Goal: Information Seeking & Learning: Learn about a topic

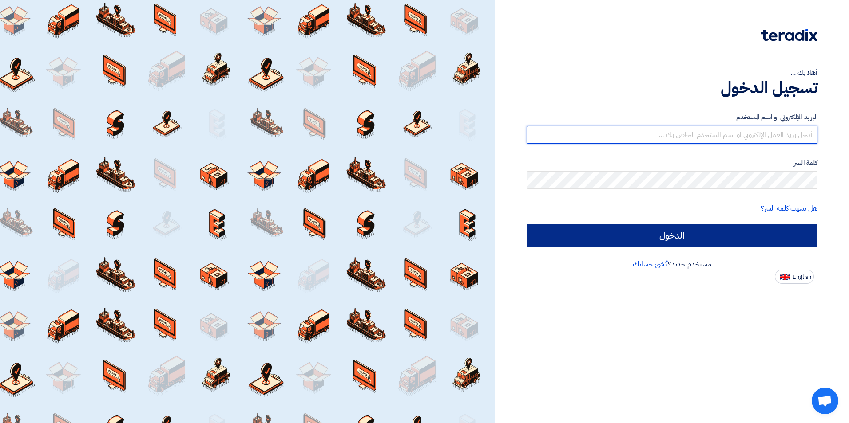
type input "[PERSON_NAME][EMAIL_ADDRESS][PERSON_NAME][DOMAIN_NAME]"
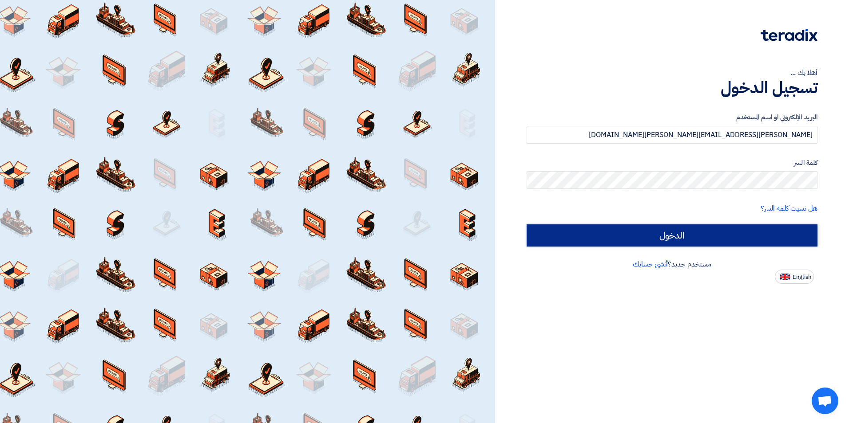
click at [634, 237] on input "الدخول" at bounding box center [671, 236] width 291 height 22
type input "Sign in"
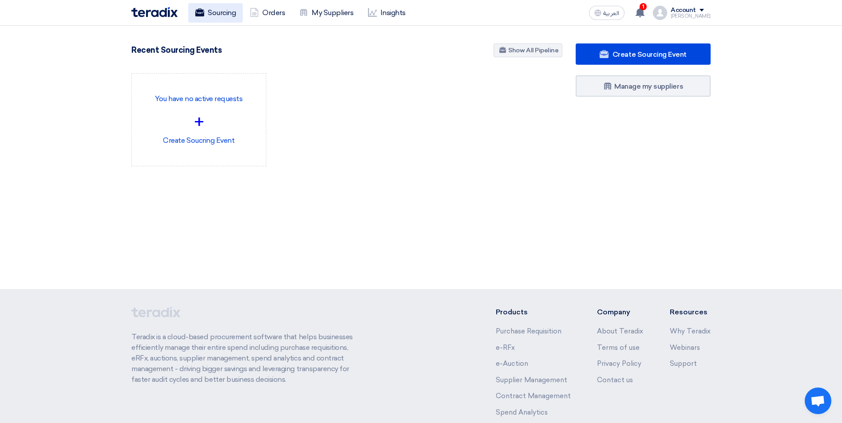
click at [202, 22] on link "Sourcing" at bounding box center [215, 13] width 55 height 20
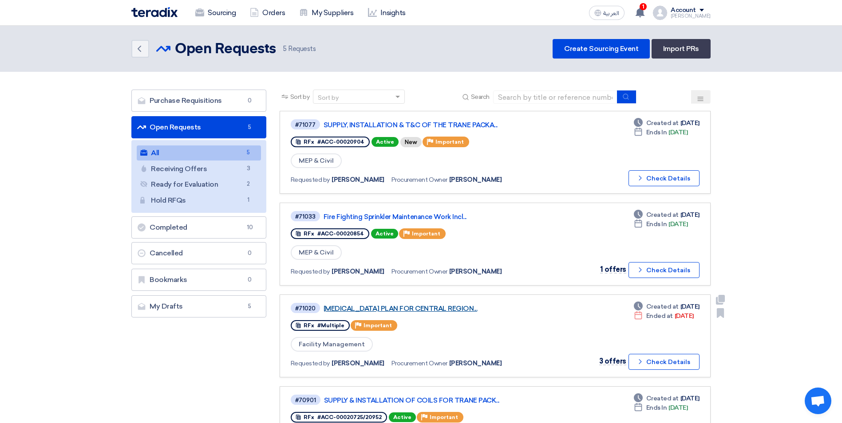
click at [475, 310] on link "[MEDICAL_DATA] PLAN FOR CENTRAL REGION..." at bounding box center [435, 309] width 222 height 8
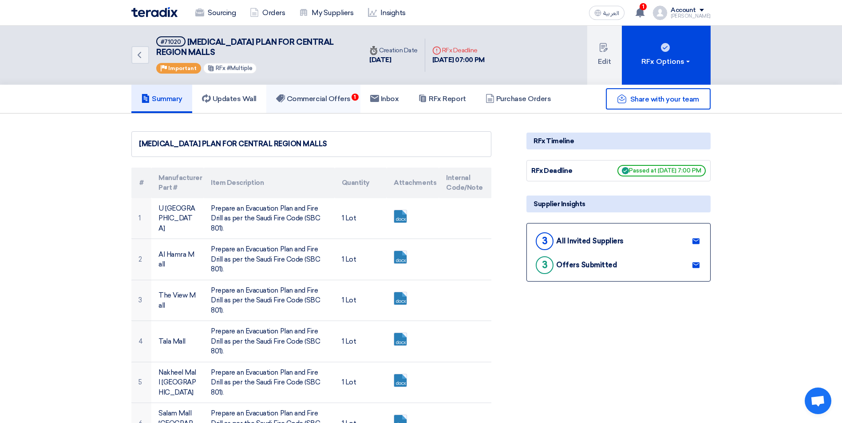
click at [332, 94] on link "Commercial Offers 1" at bounding box center [313, 99] width 94 height 28
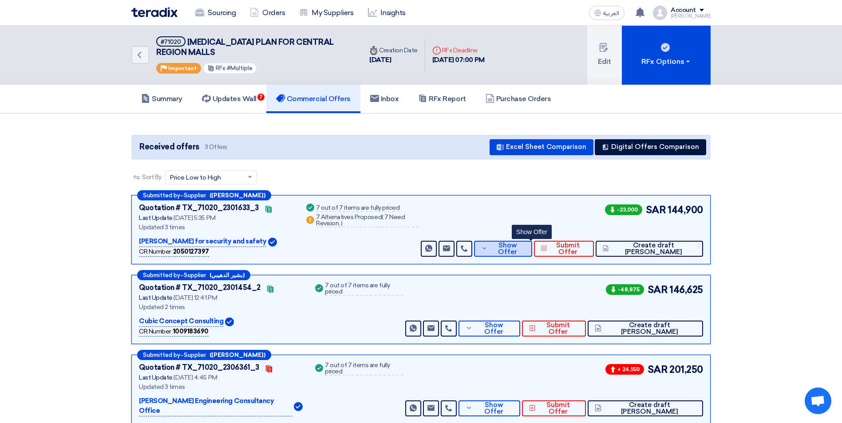
click at [532, 254] on button "Show Offer" at bounding box center [503, 249] width 58 height 16
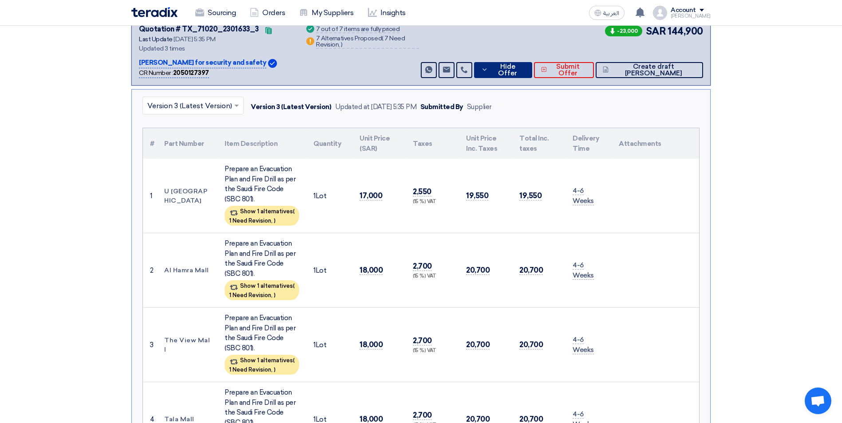
scroll to position [89, 0]
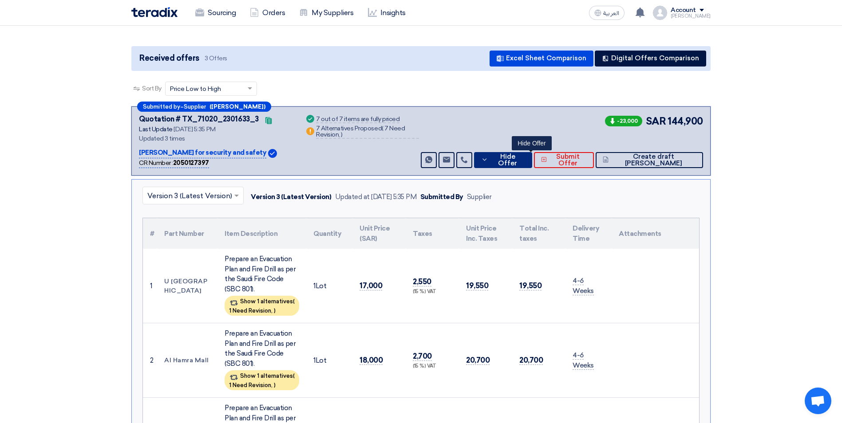
click at [525, 159] on span "Hide Offer" at bounding box center [507, 160] width 35 height 13
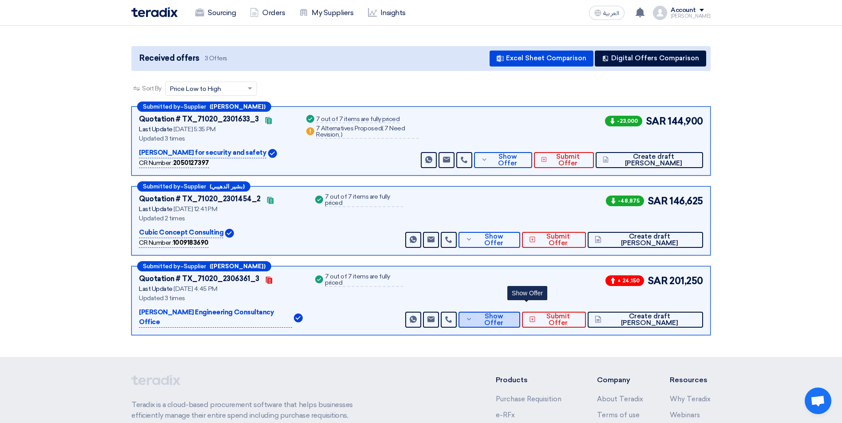
click at [513, 313] on span "Show Offer" at bounding box center [493, 319] width 38 height 13
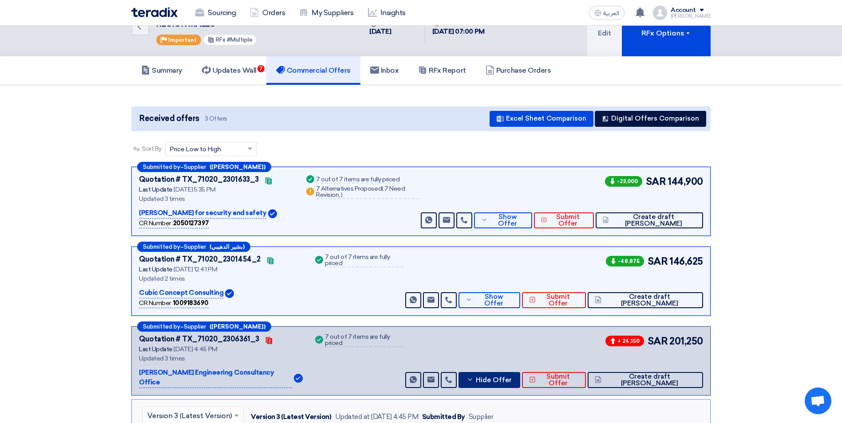
scroll to position [0, 0]
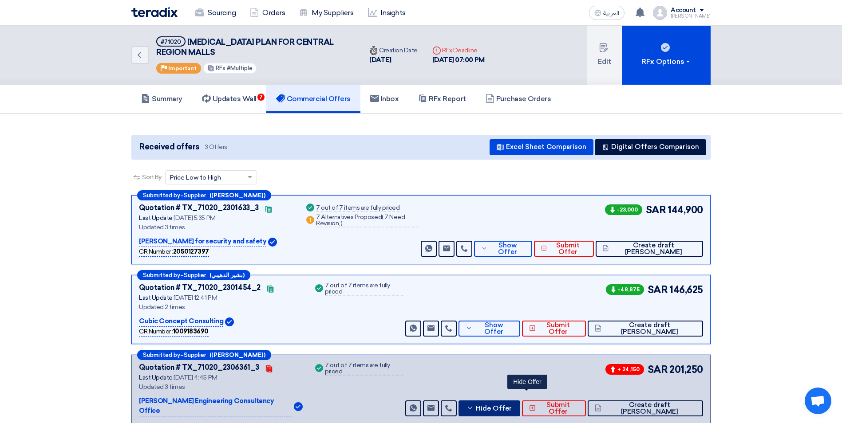
click at [512, 406] on span "Hide Offer" at bounding box center [494, 409] width 36 height 7
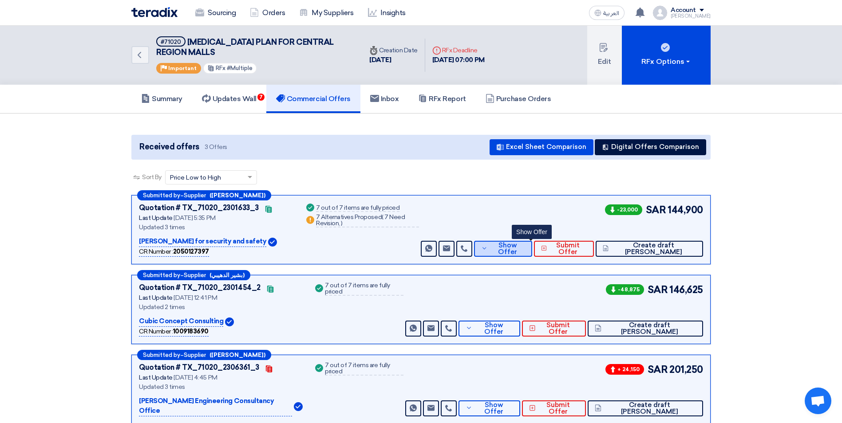
click at [519, 248] on span "Show Offer" at bounding box center [507, 248] width 35 height 13
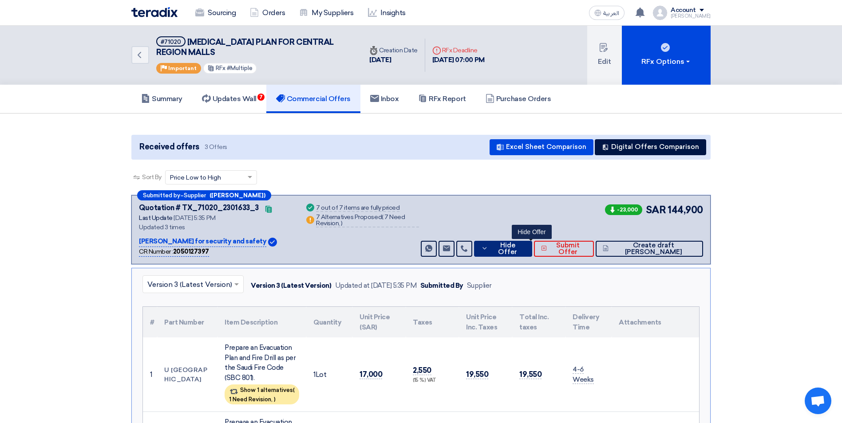
click at [522, 248] on span "Hide Offer" at bounding box center [507, 248] width 35 height 13
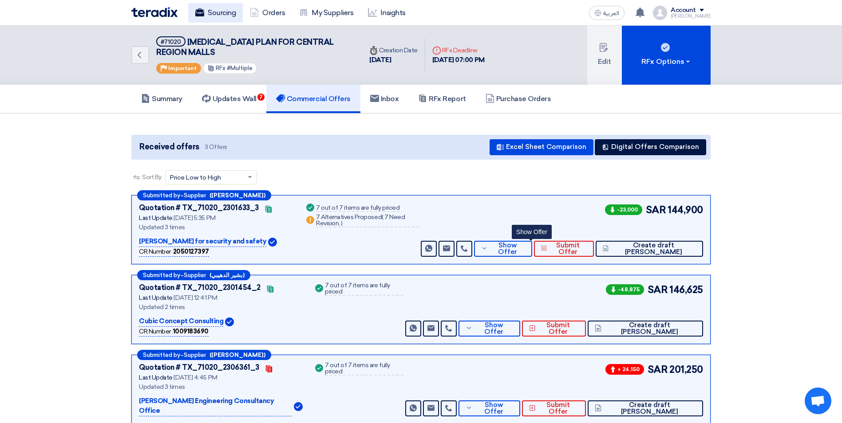
click at [220, 12] on link "Sourcing" at bounding box center [215, 13] width 55 height 20
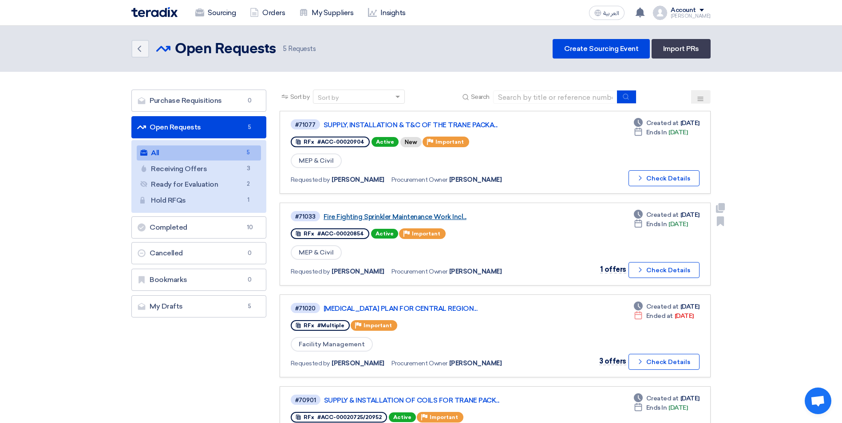
click at [434, 219] on link "Fire Fighting Sprinkler Maintenance Work Incl..." at bounding box center [435, 217] width 222 height 8
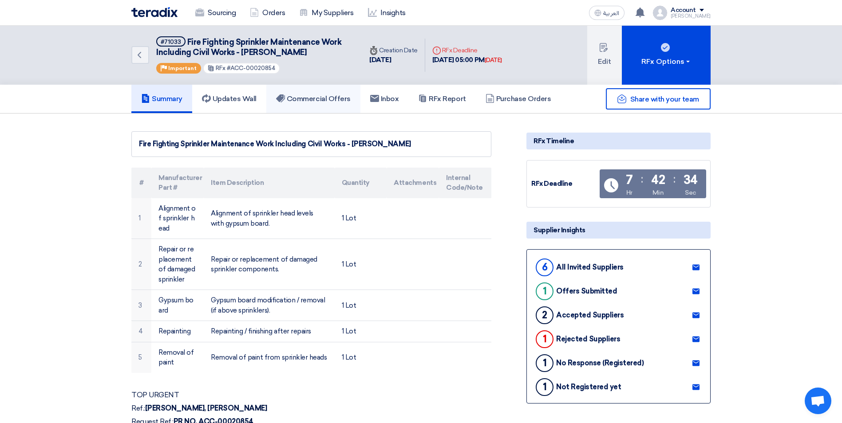
click at [277, 98] on link "Commercial Offers" at bounding box center [313, 99] width 94 height 28
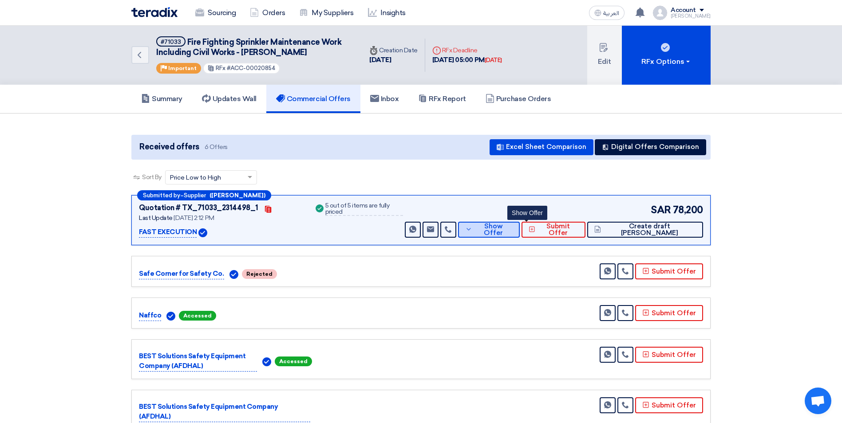
click at [520, 234] on button "Show Offer" at bounding box center [489, 230] width 62 height 16
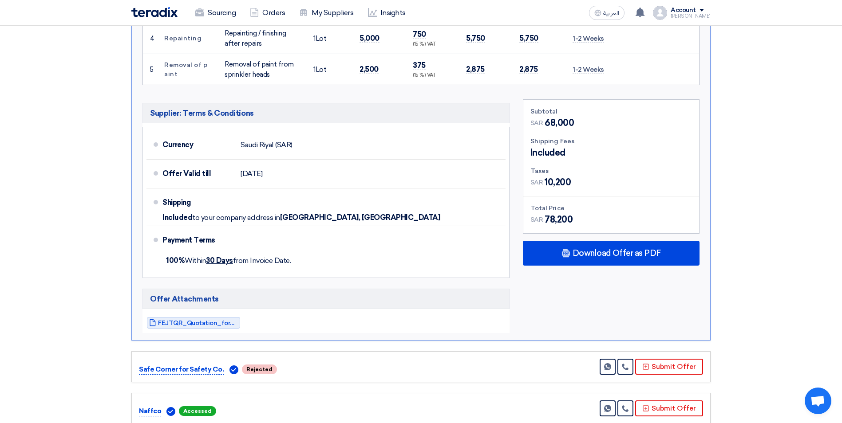
scroll to position [444, 0]
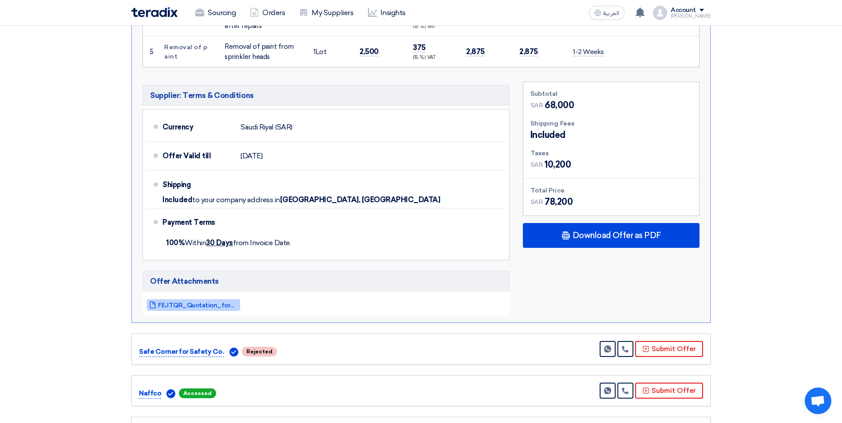
click at [230, 306] on span "FEJTQR_Quotation_for_Fire_Fighting_Sprinkler_Maintenance__Aziz_Mall_17555155202…" at bounding box center [198, 305] width 80 height 7
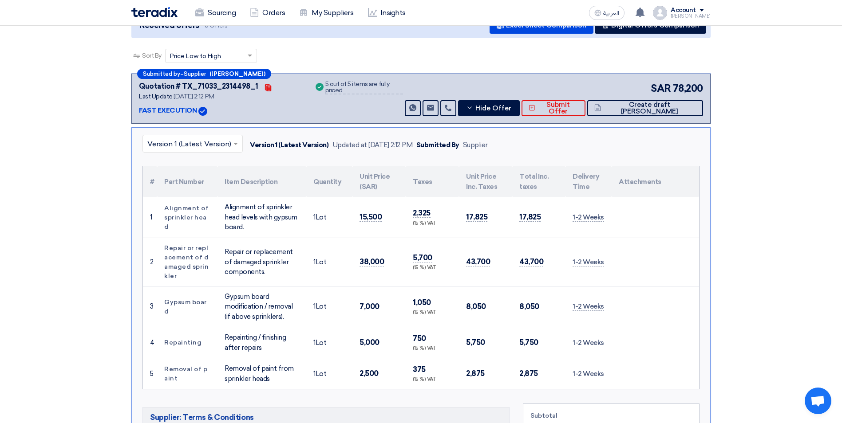
scroll to position [44, 0]
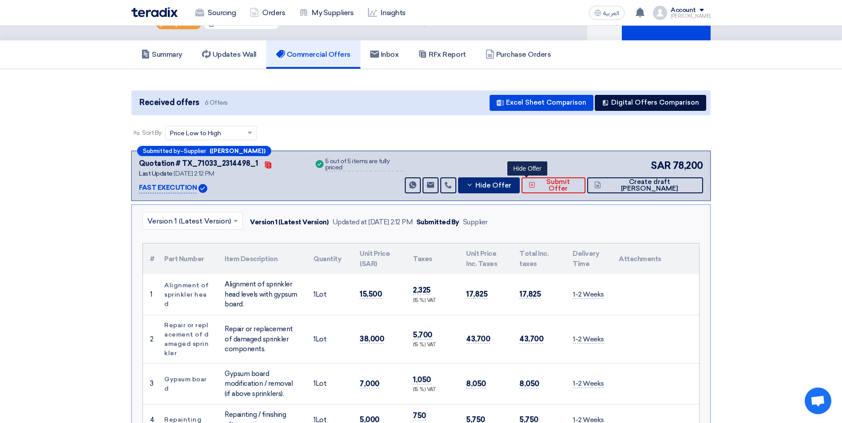
click at [511, 183] on span "Hide Offer" at bounding box center [493, 185] width 36 height 7
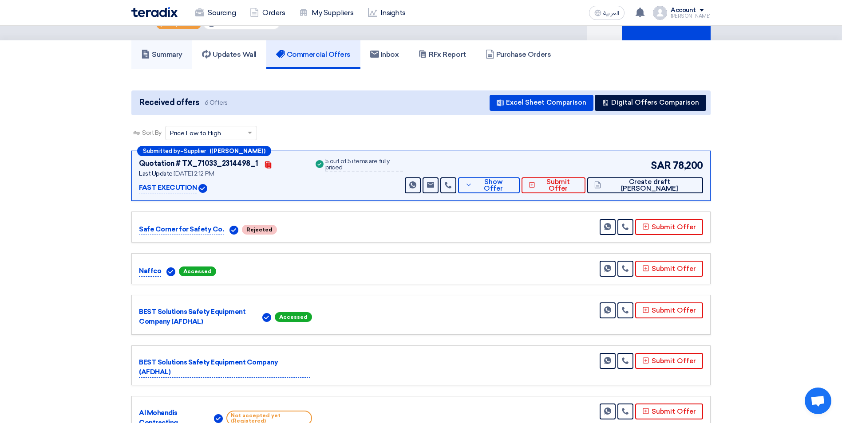
click at [181, 57] on h5 "Summary" at bounding box center [161, 54] width 41 height 9
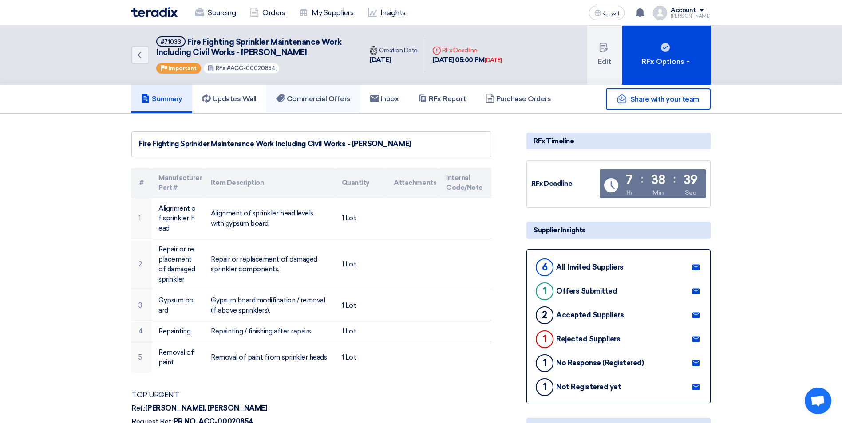
click at [301, 105] on link "Commercial Offers" at bounding box center [313, 99] width 94 height 28
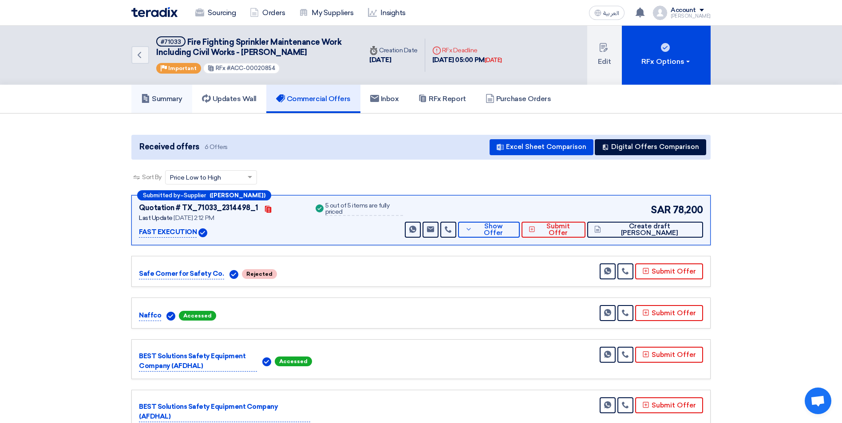
click at [182, 105] on link "Summary" at bounding box center [161, 99] width 61 height 28
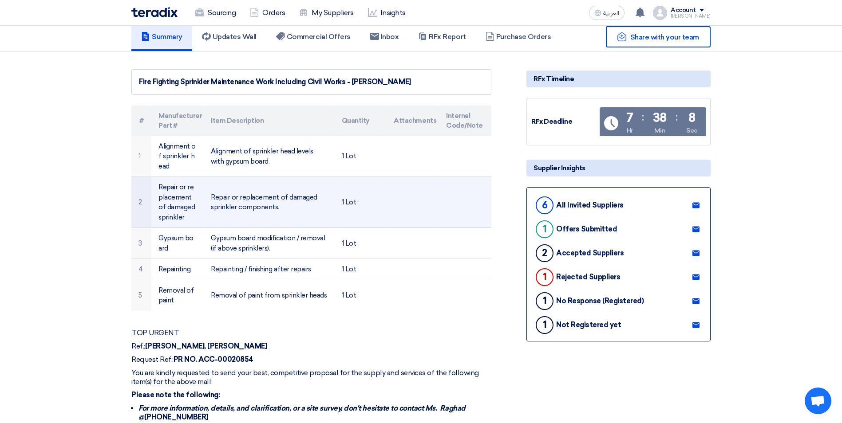
scroll to position [178, 0]
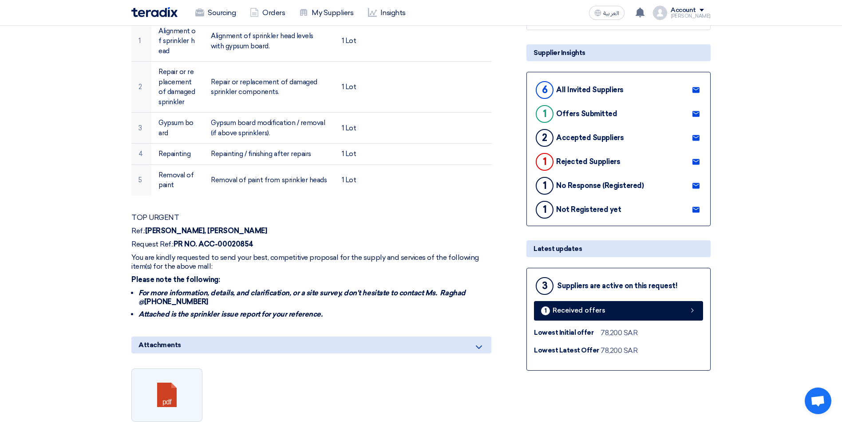
click at [696, 140] on use at bounding box center [695, 138] width 7 height 6
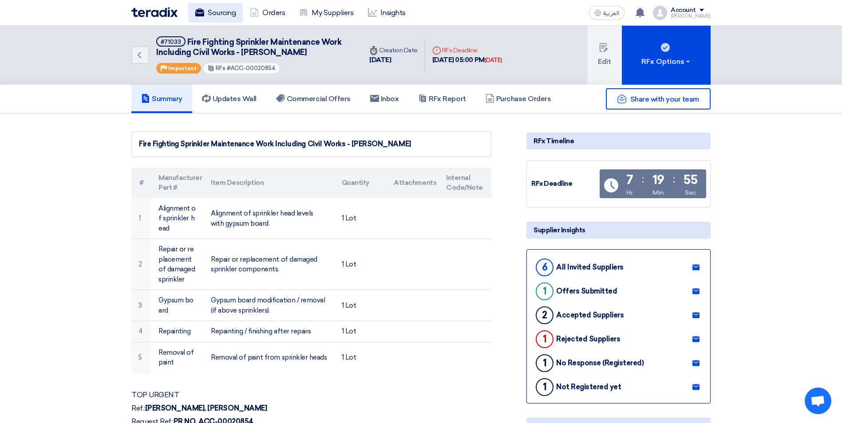
click at [219, 14] on link "Sourcing" at bounding box center [215, 13] width 55 height 20
